Goal: Book appointment/travel/reservation

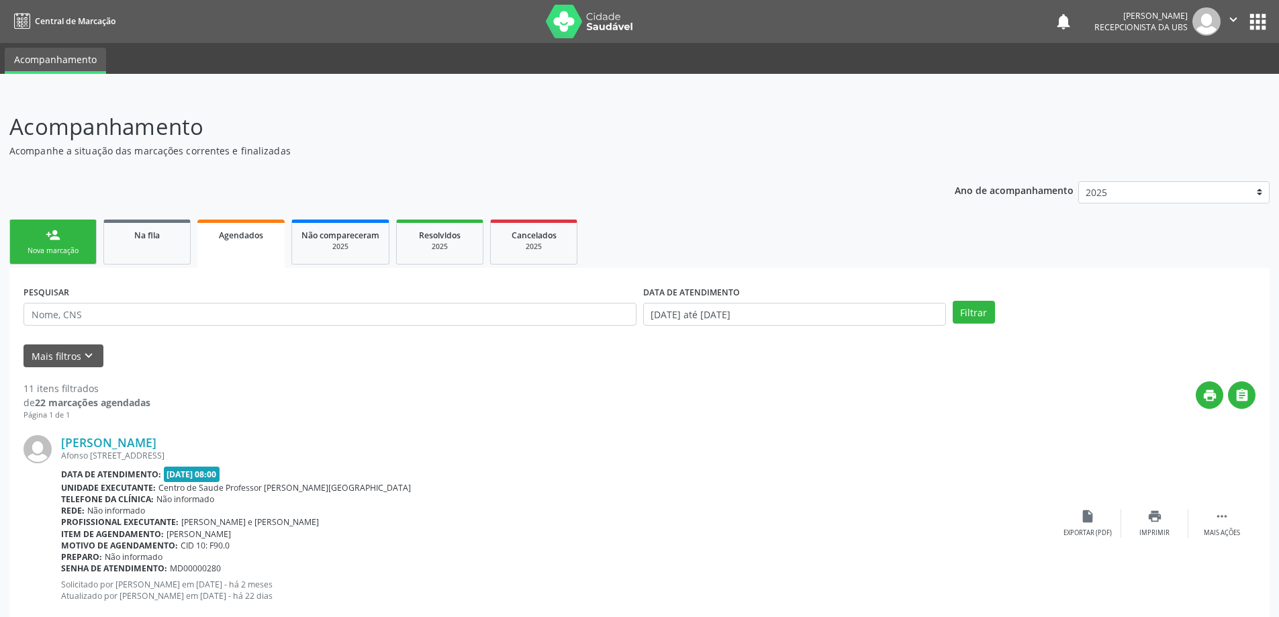
click at [191, 216] on ul "person_add Nova marcação Na fila Agendados Não compareceram 2025 Resolvidos 202…" at bounding box center [639, 242] width 1260 height 52
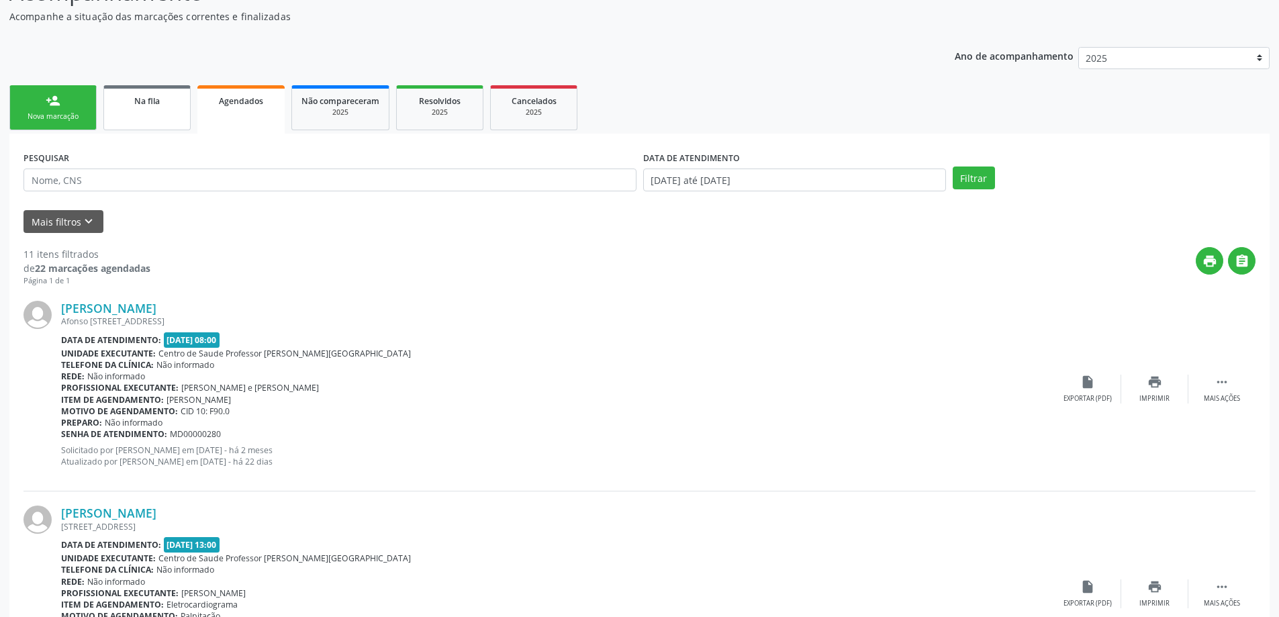
click at [183, 101] on link "Na fila" at bounding box center [146, 107] width 87 height 45
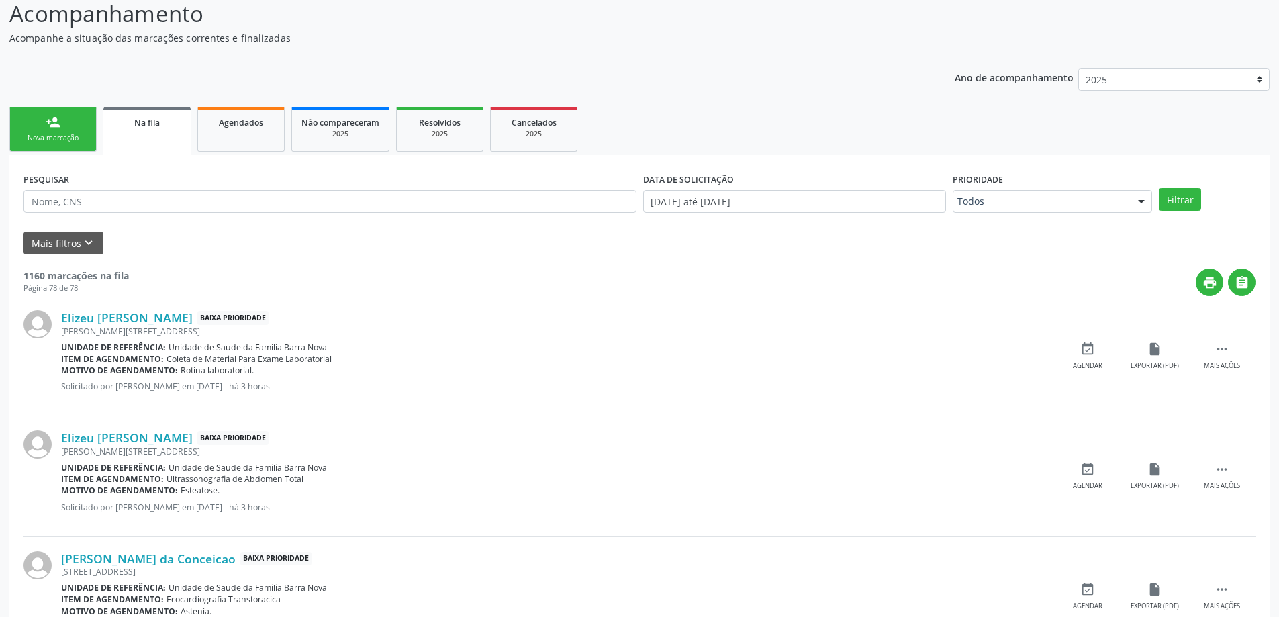
scroll to position [0, 0]
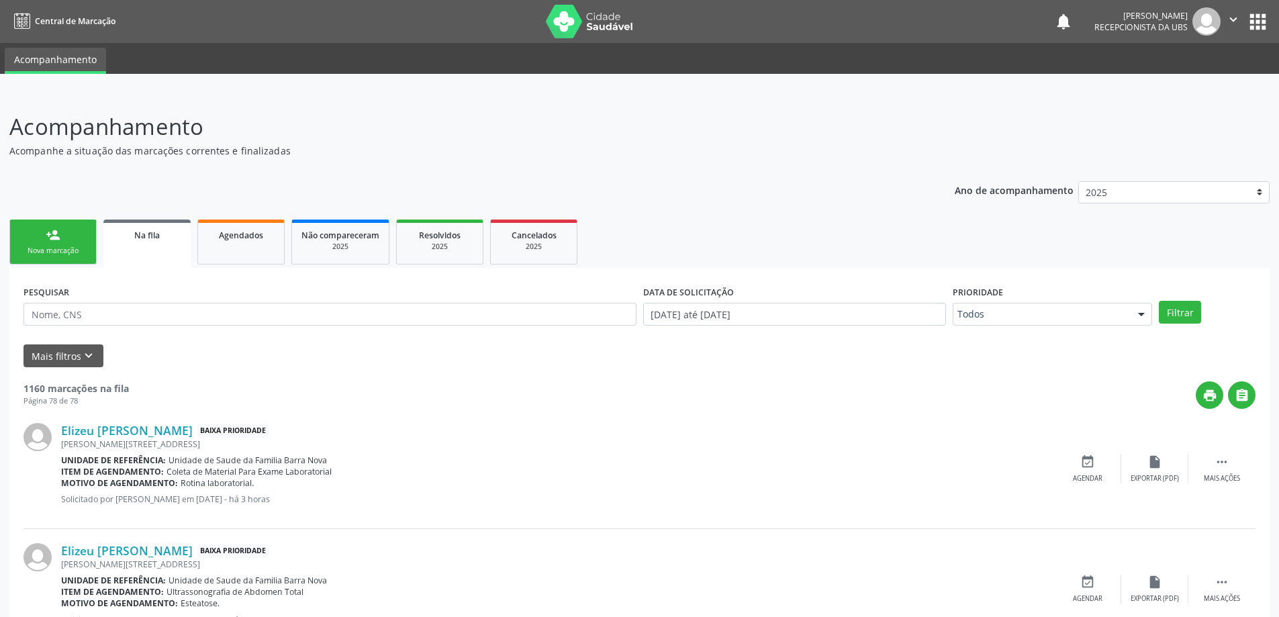
click at [80, 244] on link "person_add Nova marcação" at bounding box center [52, 242] width 87 height 45
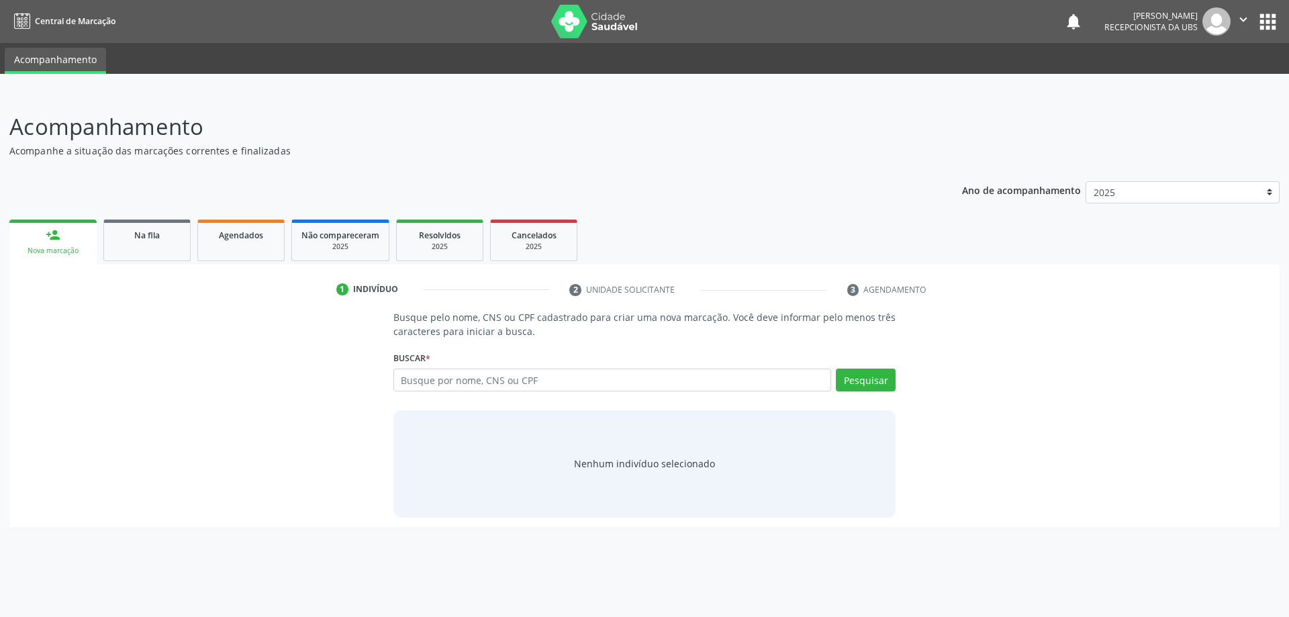
drag, startPoint x: 610, startPoint y: 361, endPoint x: 616, endPoint y: 371, distance: 11.7
click at [610, 362] on div "Buscar * Busque por nome, CNS ou CPF Nenhum resultado encontrado para: " " Digi…" at bounding box center [644, 374] width 503 height 52
click at [616, 371] on input "text" at bounding box center [612, 380] width 438 height 23
type input "[PERSON_NAME]"
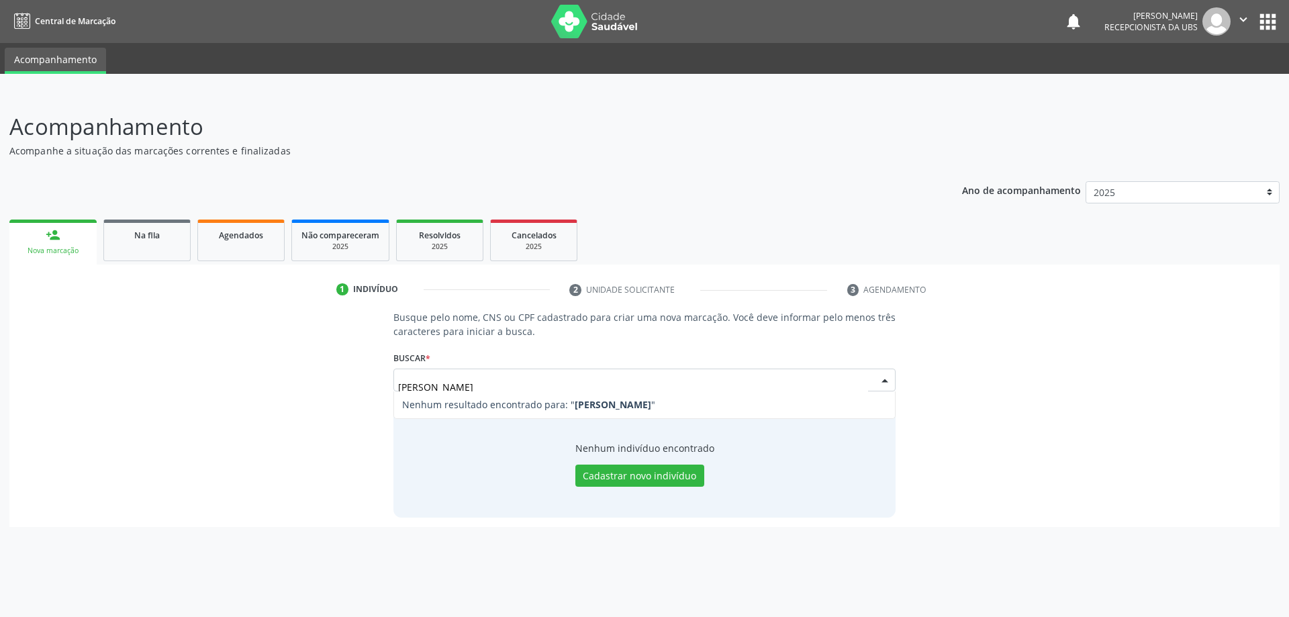
type input "[PERSON_NAME]"
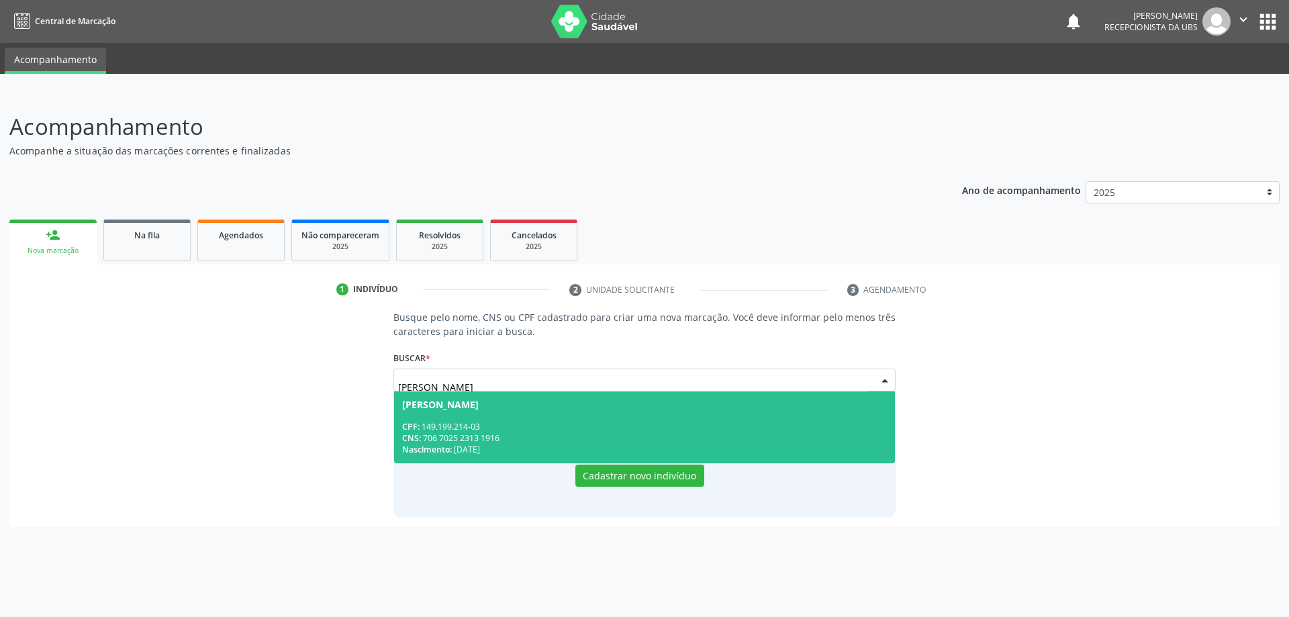
click at [627, 411] on span "[PERSON_NAME] CPF: 149.199.214-03 CNS: 706 7025 2313 1916 Nascimento: [DATE]" at bounding box center [645, 427] width 502 height 72
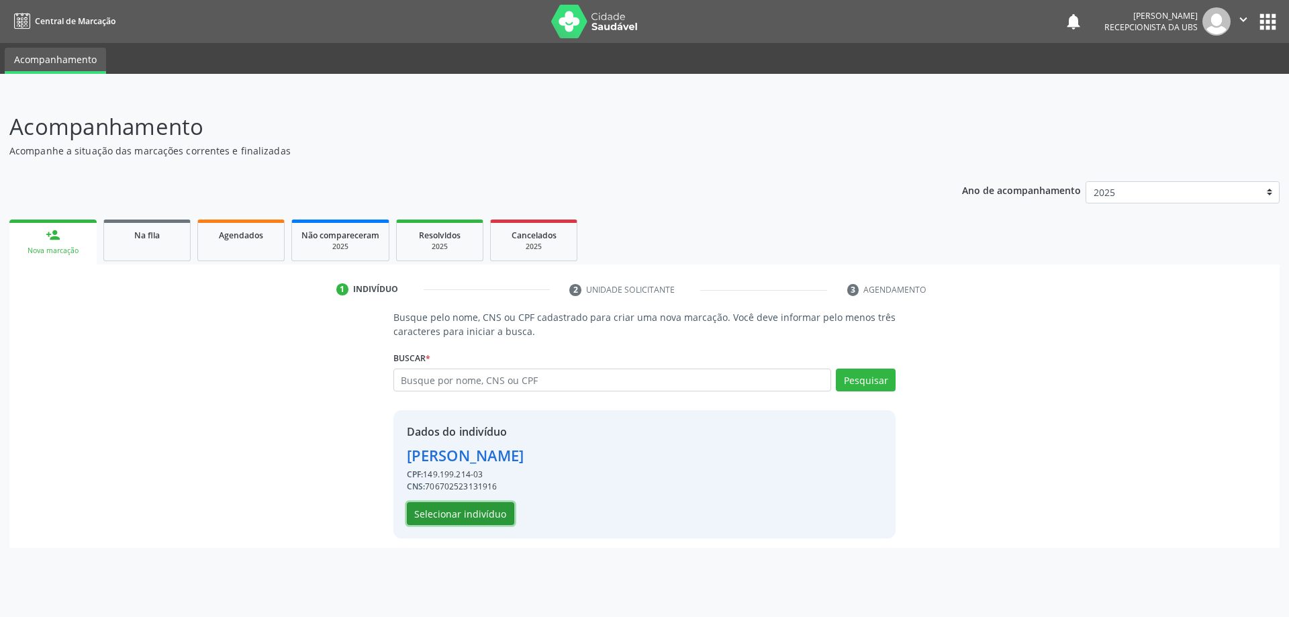
click at [467, 508] on button "Selecionar indivíduo" at bounding box center [460, 513] width 107 height 23
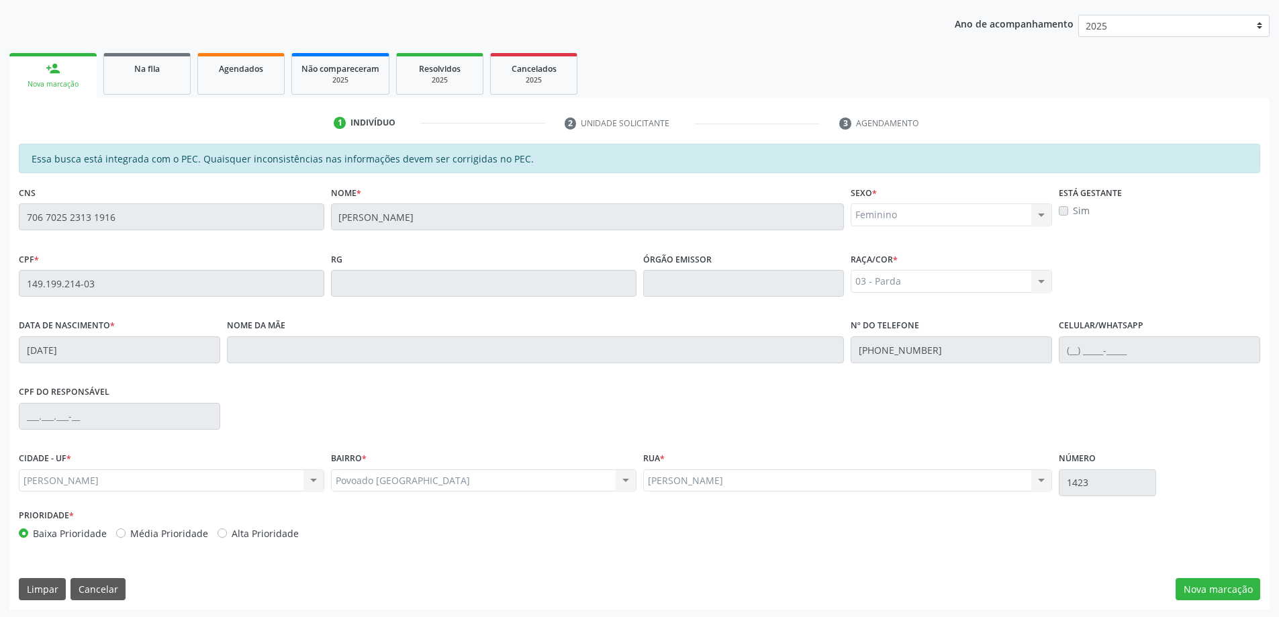
scroll to position [169, 0]
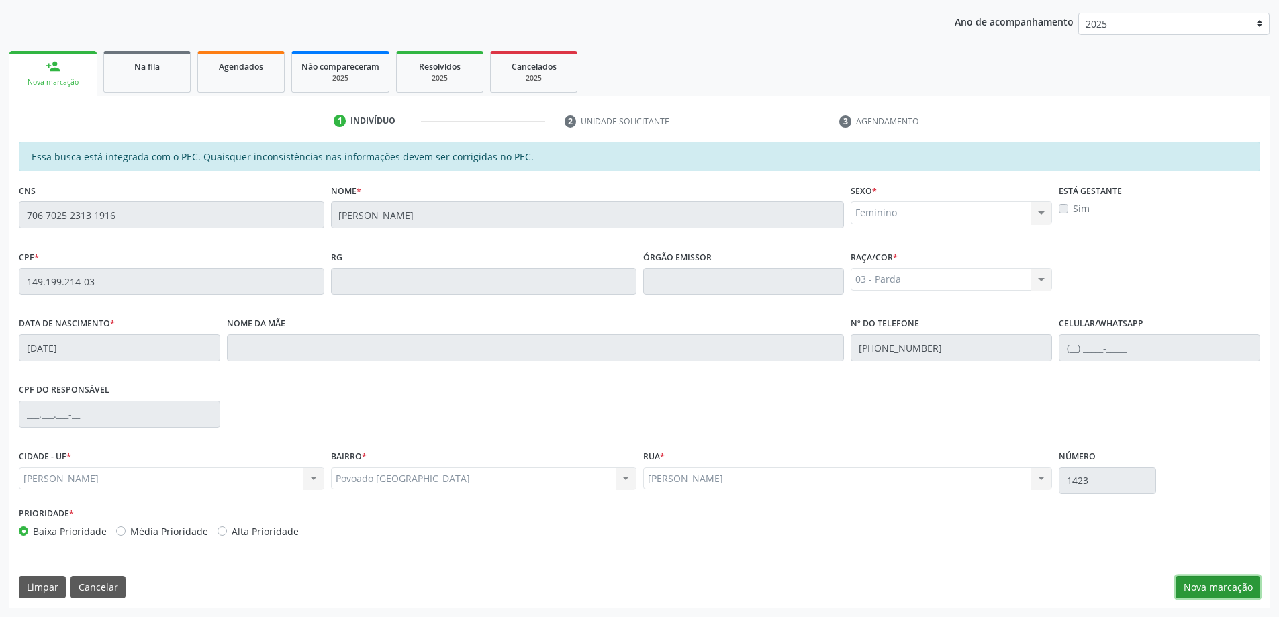
click at [1243, 590] on button "Nova marcação" at bounding box center [1218, 587] width 85 height 23
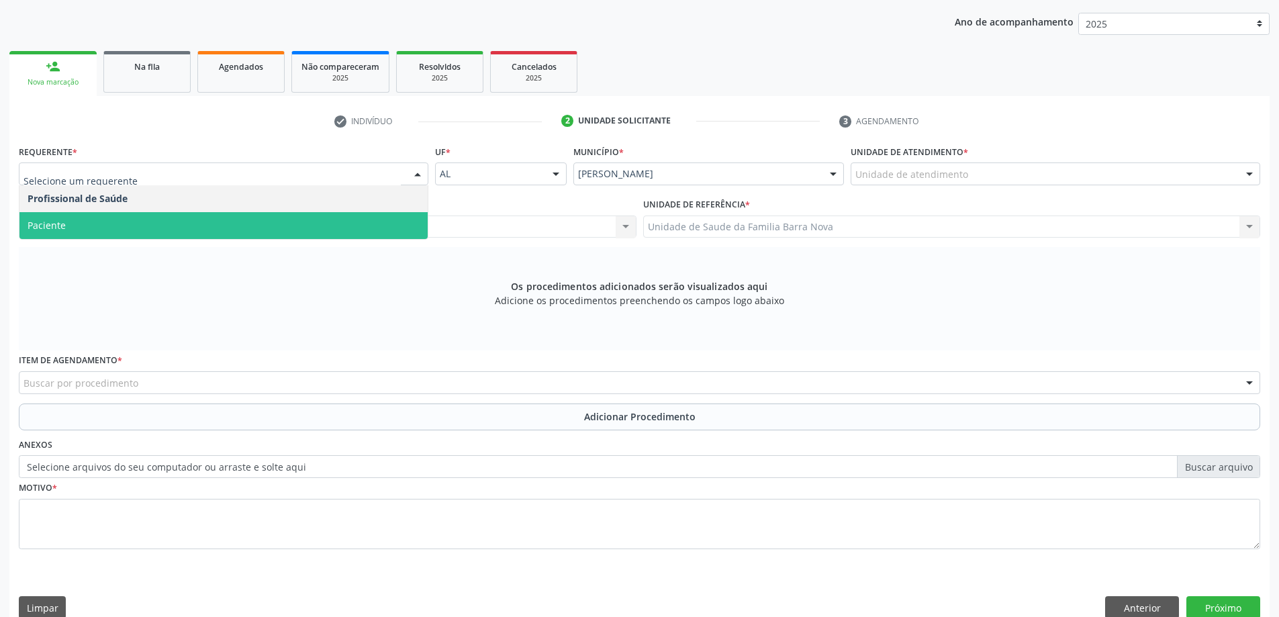
click at [205, 222] on span "Paciente" at bounding box center [223, 225] width 408 height 27
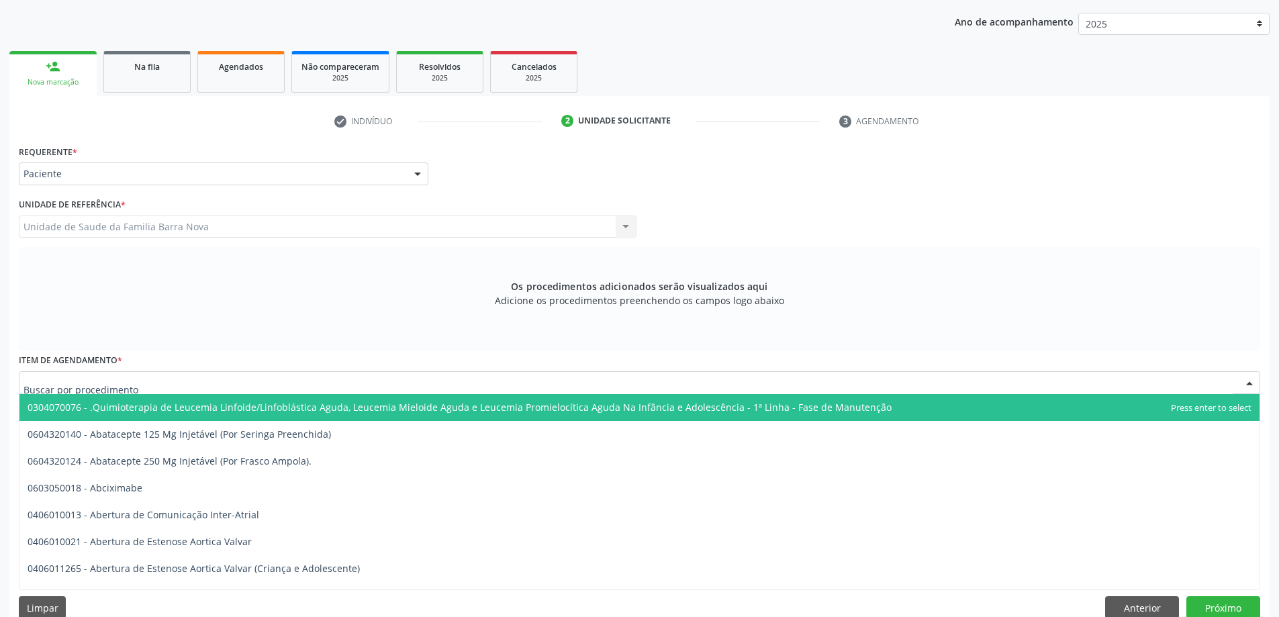
click at [207, 374] on div at bounding box center [639, 382] width 1241 height 23
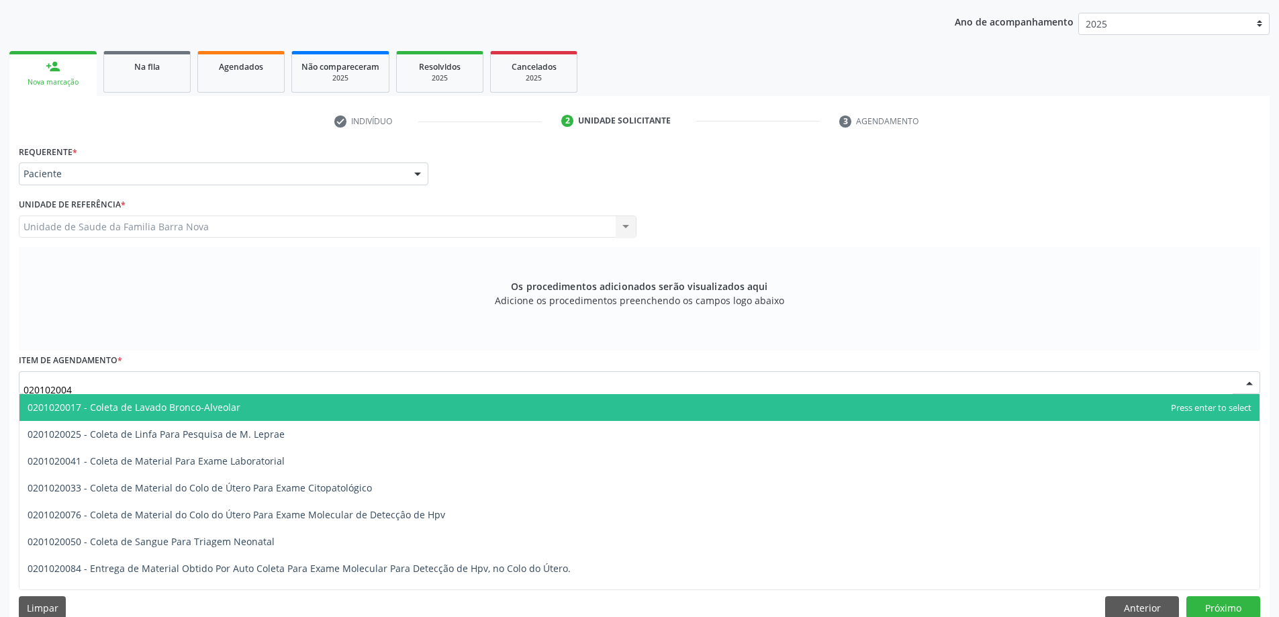
type input "0201020041"
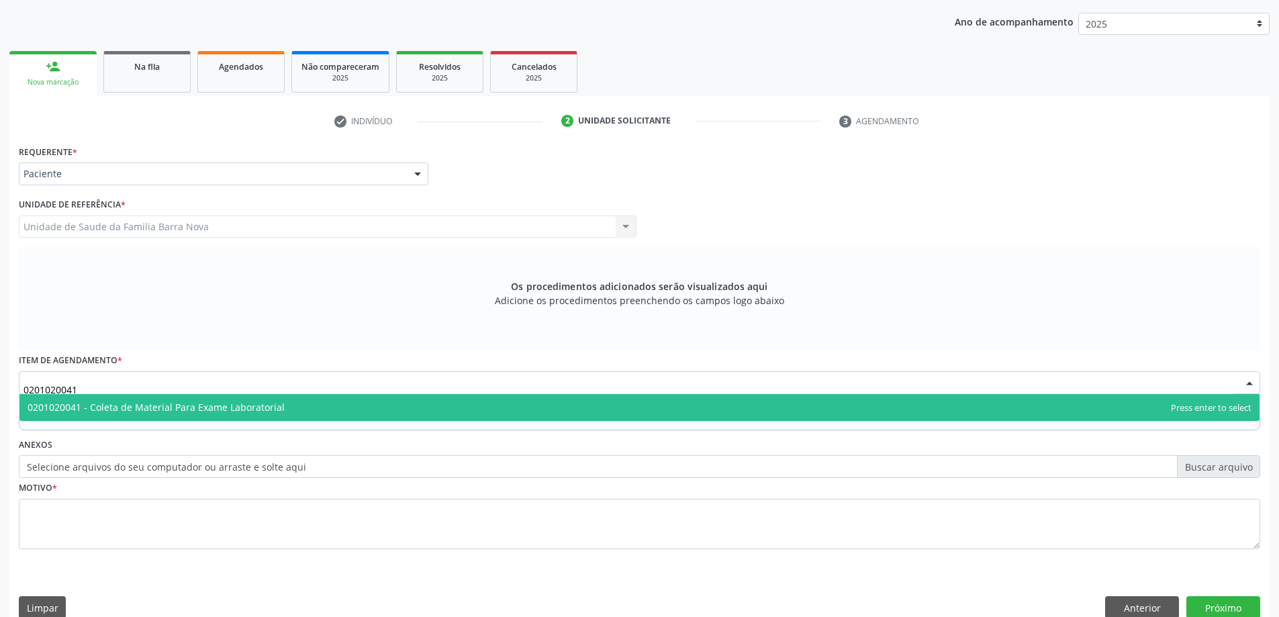
click at [199, 407] on span "0201020041 - Coleta de Material Para Exame Laboratorial" at bounding box center [156, 407] width 257 height 13
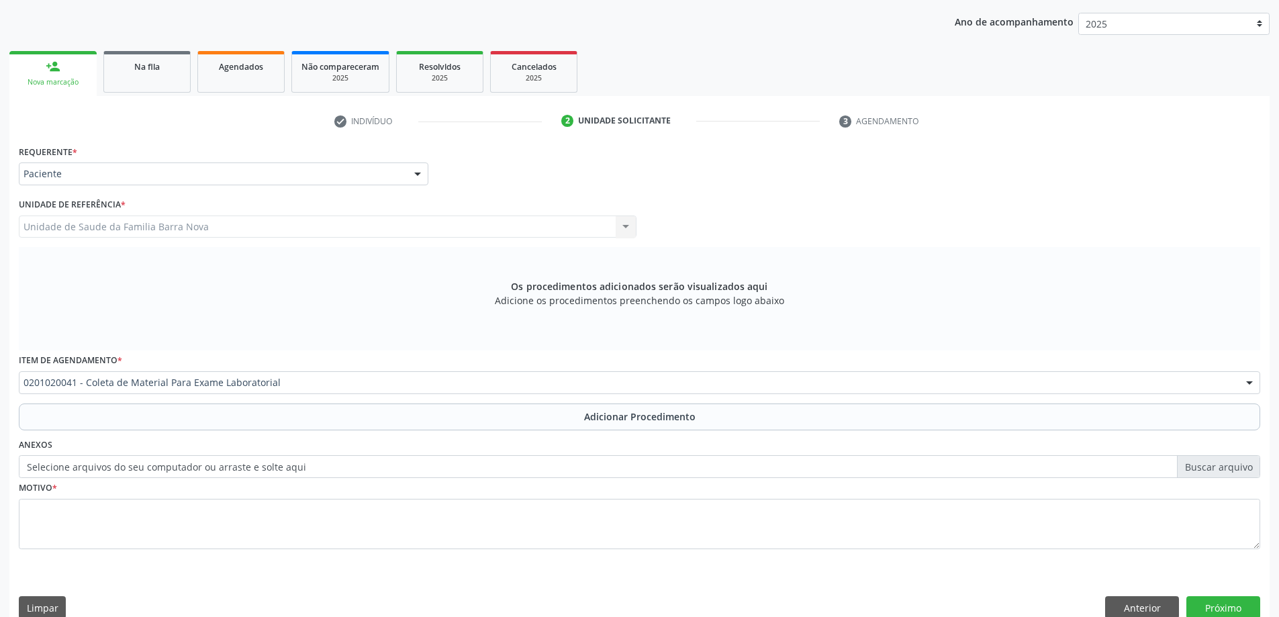
click at [199, 408] on button "Adicionar Procedimento" at bounding box center [639, 417] width 1241 height 27
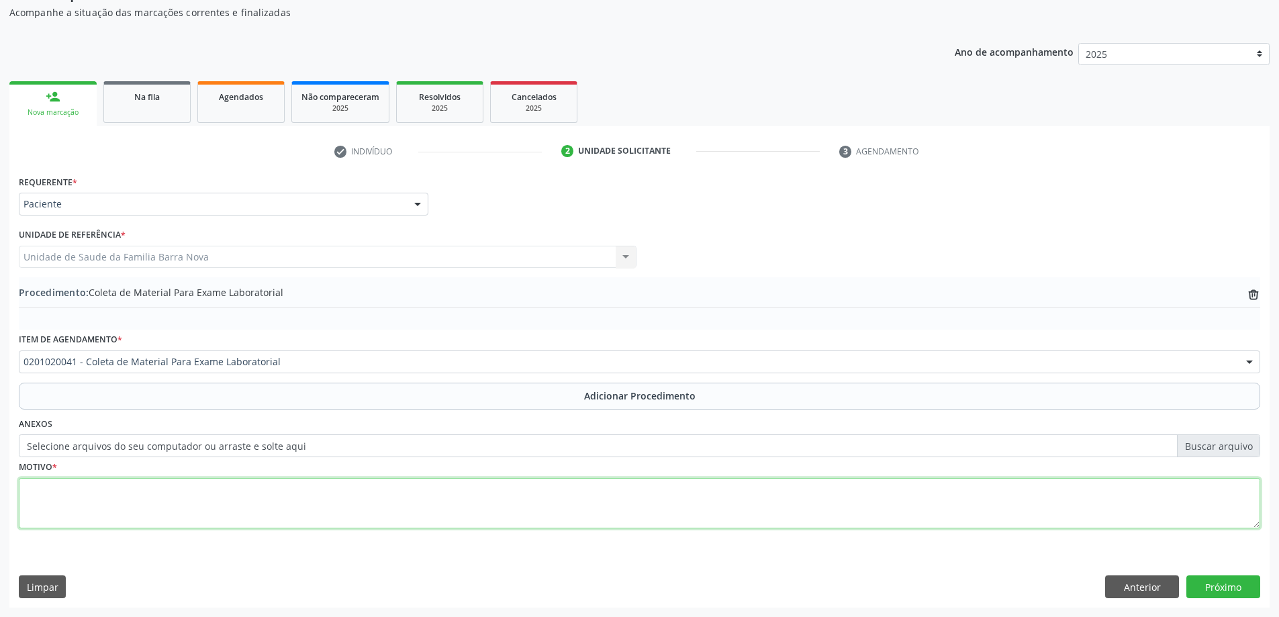
click at [177, 503] on textarea at bounding box center [639, 503] width 1241 height 51
type textarea "o"
type textarea "OBESIDADE."
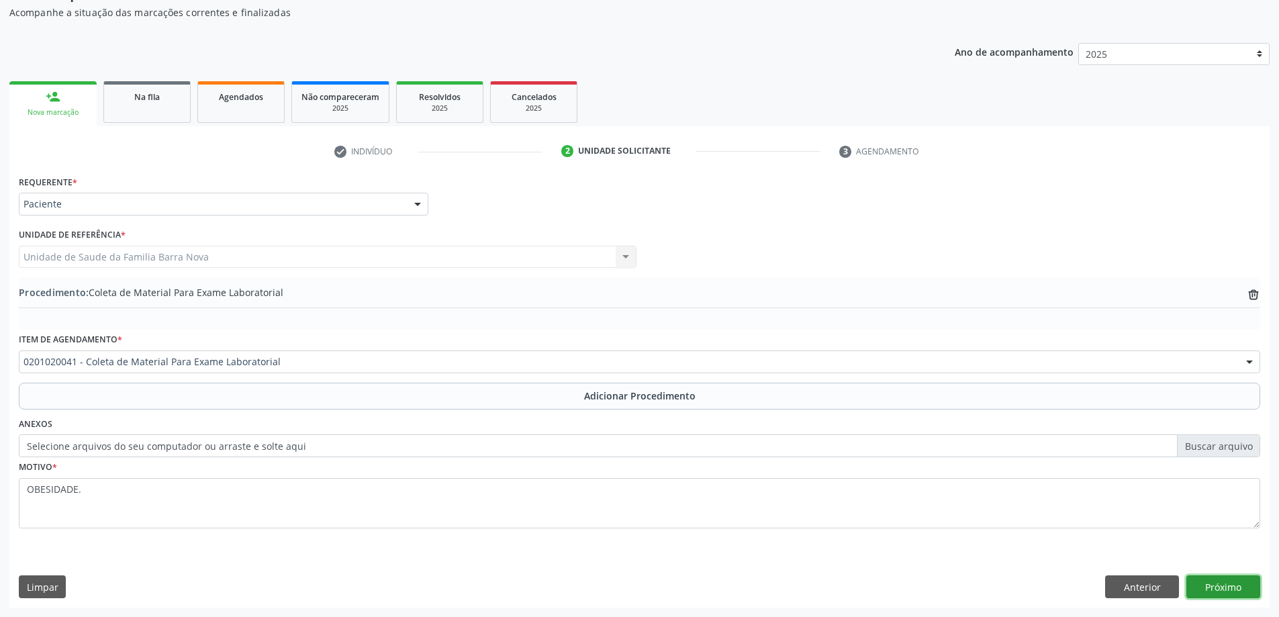
click at [1260, 592] on button "Próximo" at bounding box center [1223, 586] width 74 height 23
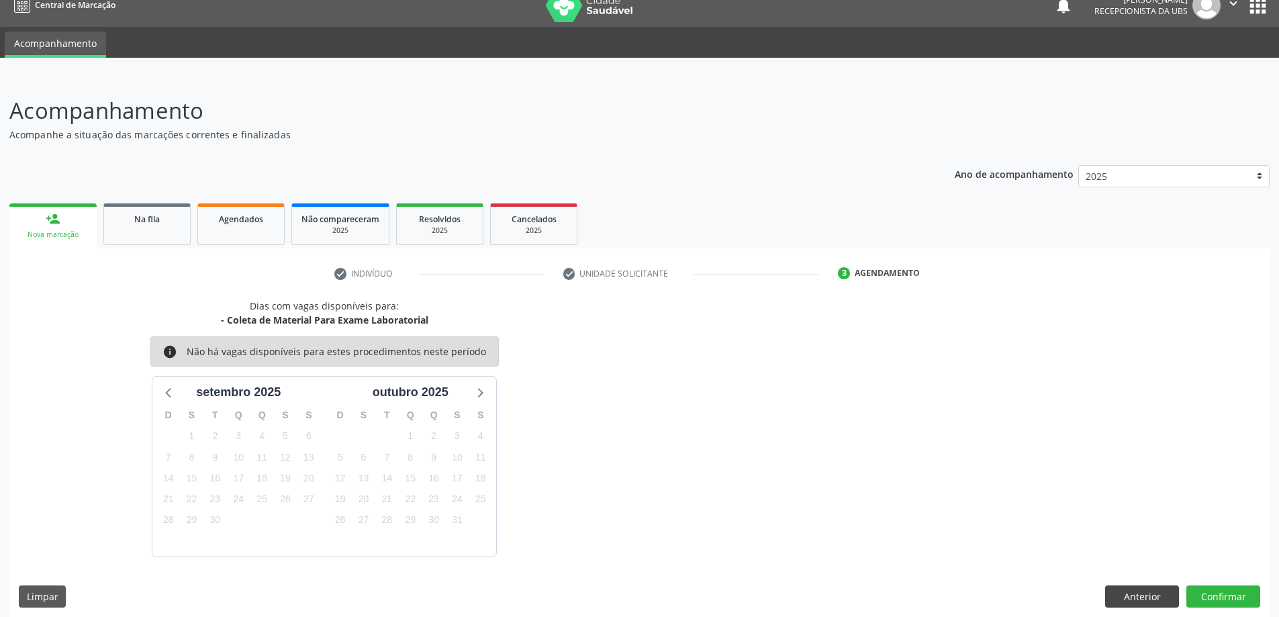
scroll to position [26, 0]
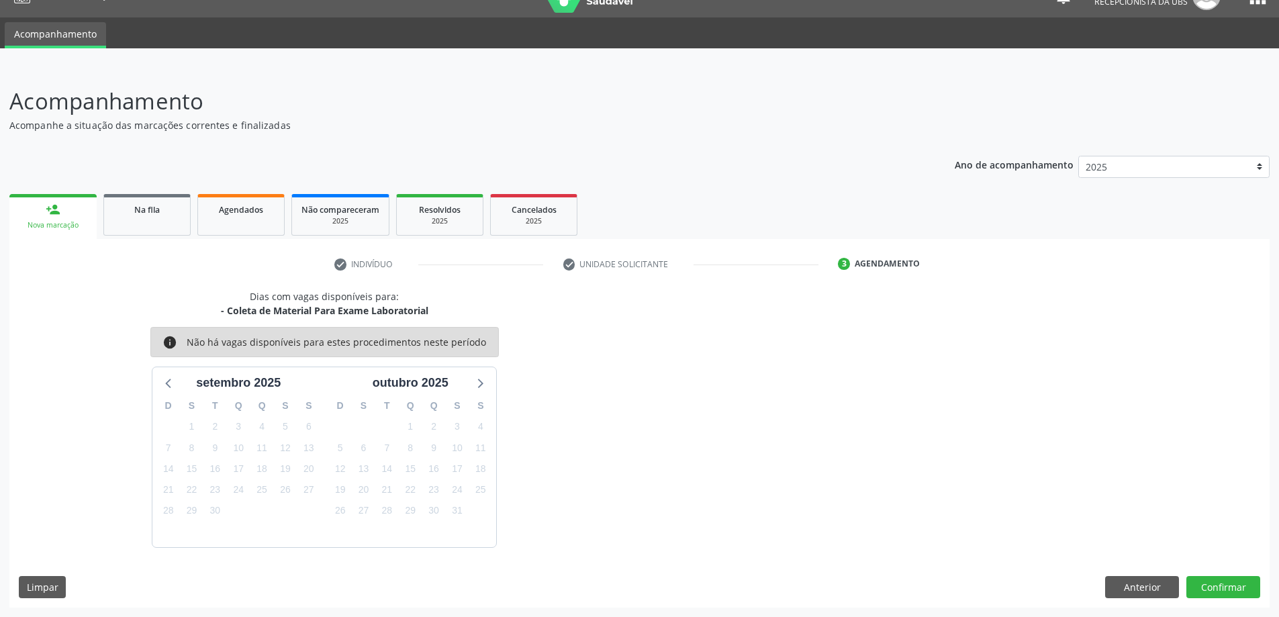
click at [1207, 600] on div "Dias com vagas disponíveis para: - Coleta de Material Para Exame Laboratorial i…" at bounding box center [639, 448] width 1260 height 318
click at [1211, 598] on div "Dias com vagas disponíveis para: - Coleta de Material Para Exame Laboratorial i…" at bounding box center [639, 448] width 1260 height 318
click at [1225, 581] on button "Confirmar" at bounding box center [1223, 587] width 74 height 23
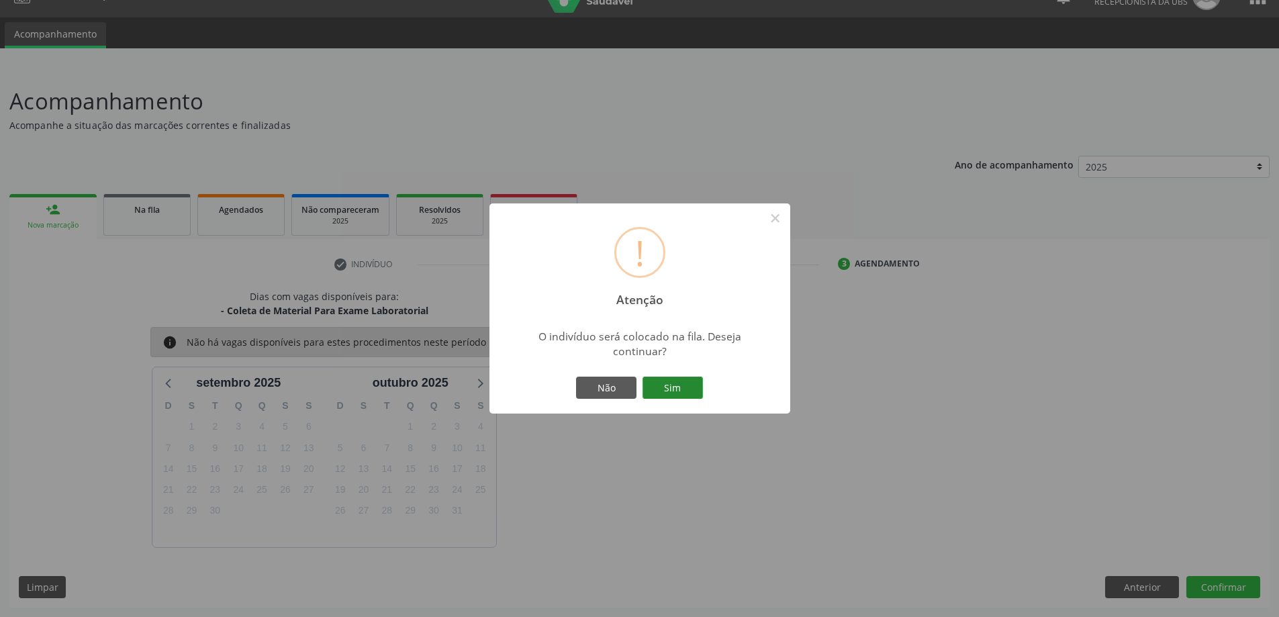
click at [692, 386] on button "Sim" at bounding box center [673, 388] width 60 height 23
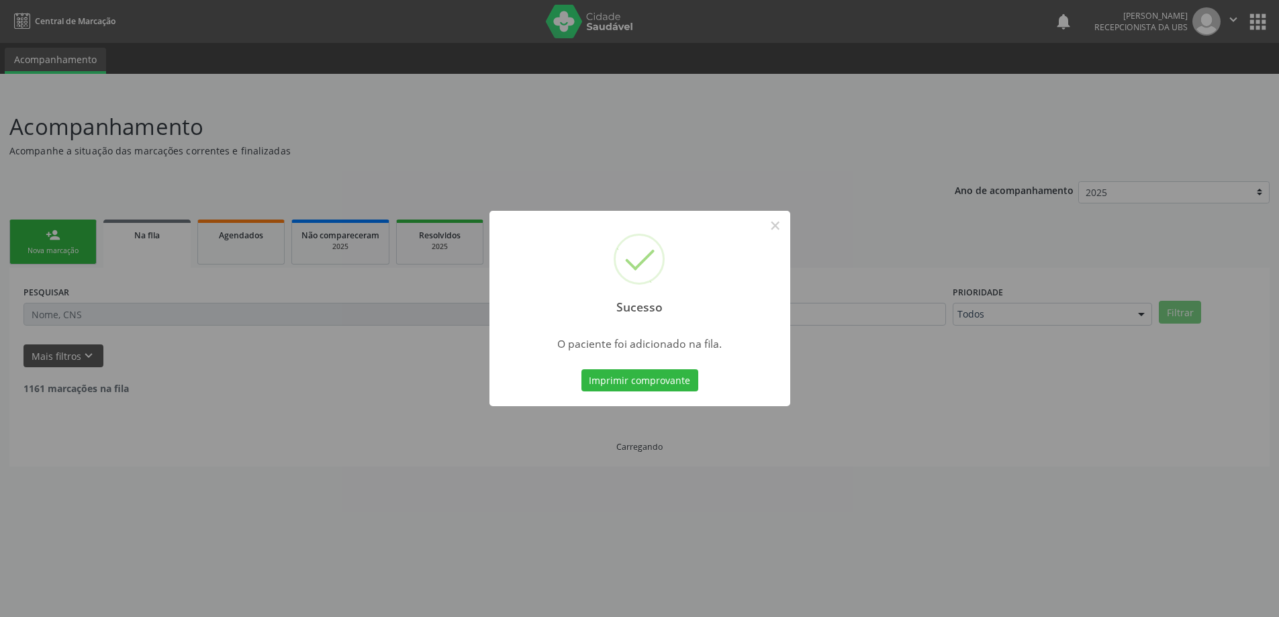
scroll to position [0, 0]
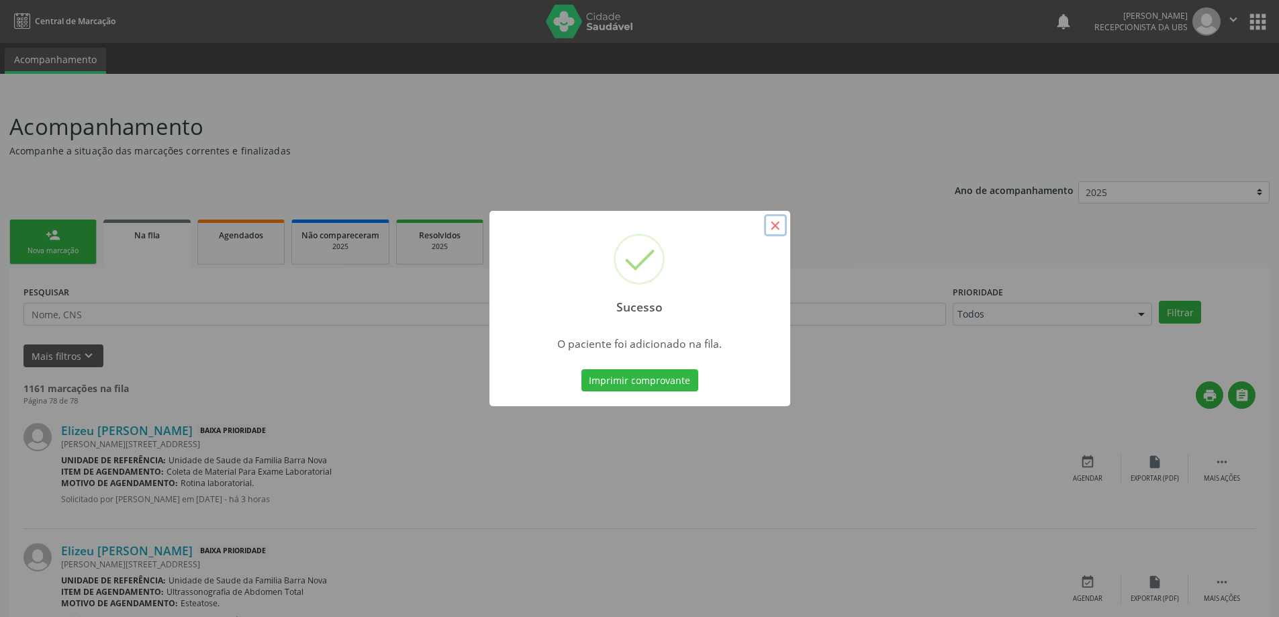
click at [771, 220] on button "×" at bounding box center [775, 225] width 23 height 23
